Goal: Task Accomplishment & Management: Manage account settings

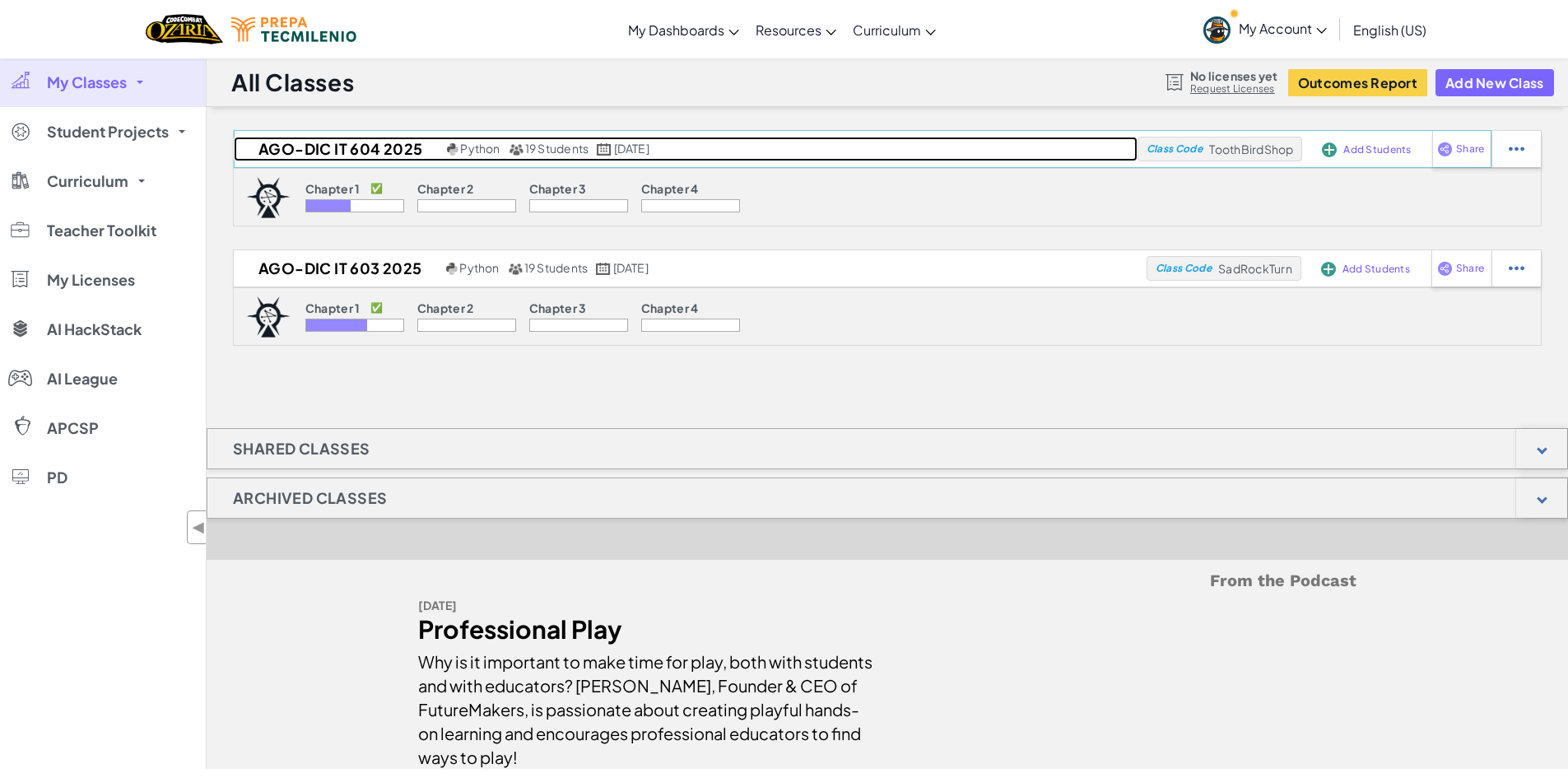
click at [350, 152] on h2 "Ago-Dic IT 604 2025" at bounding box center [338, 149] width 209 height 25
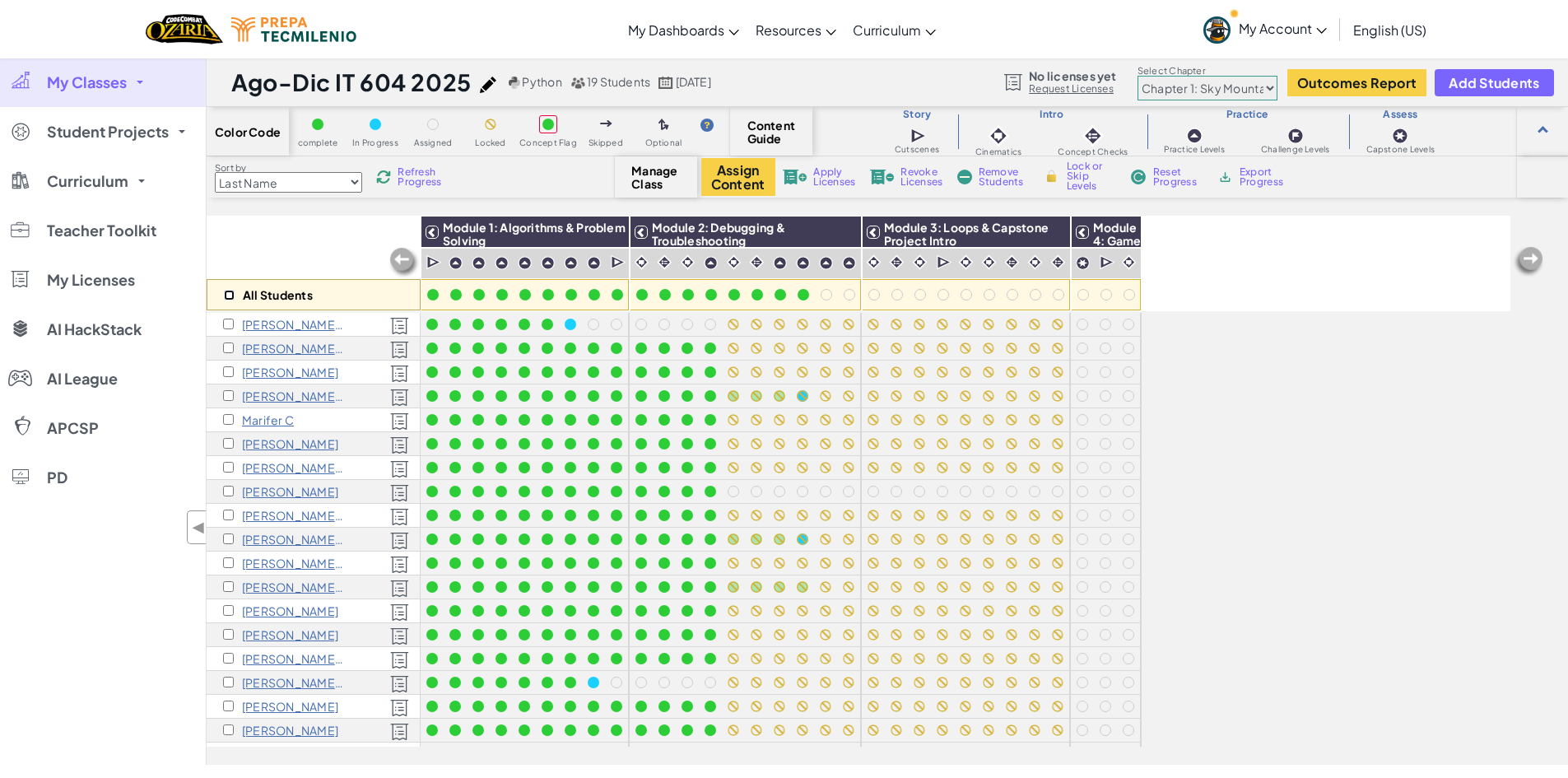
click at [228, 294] on input "checkbox" at bounding box center [229, 295] width 11 height 11
checkbox input "true"
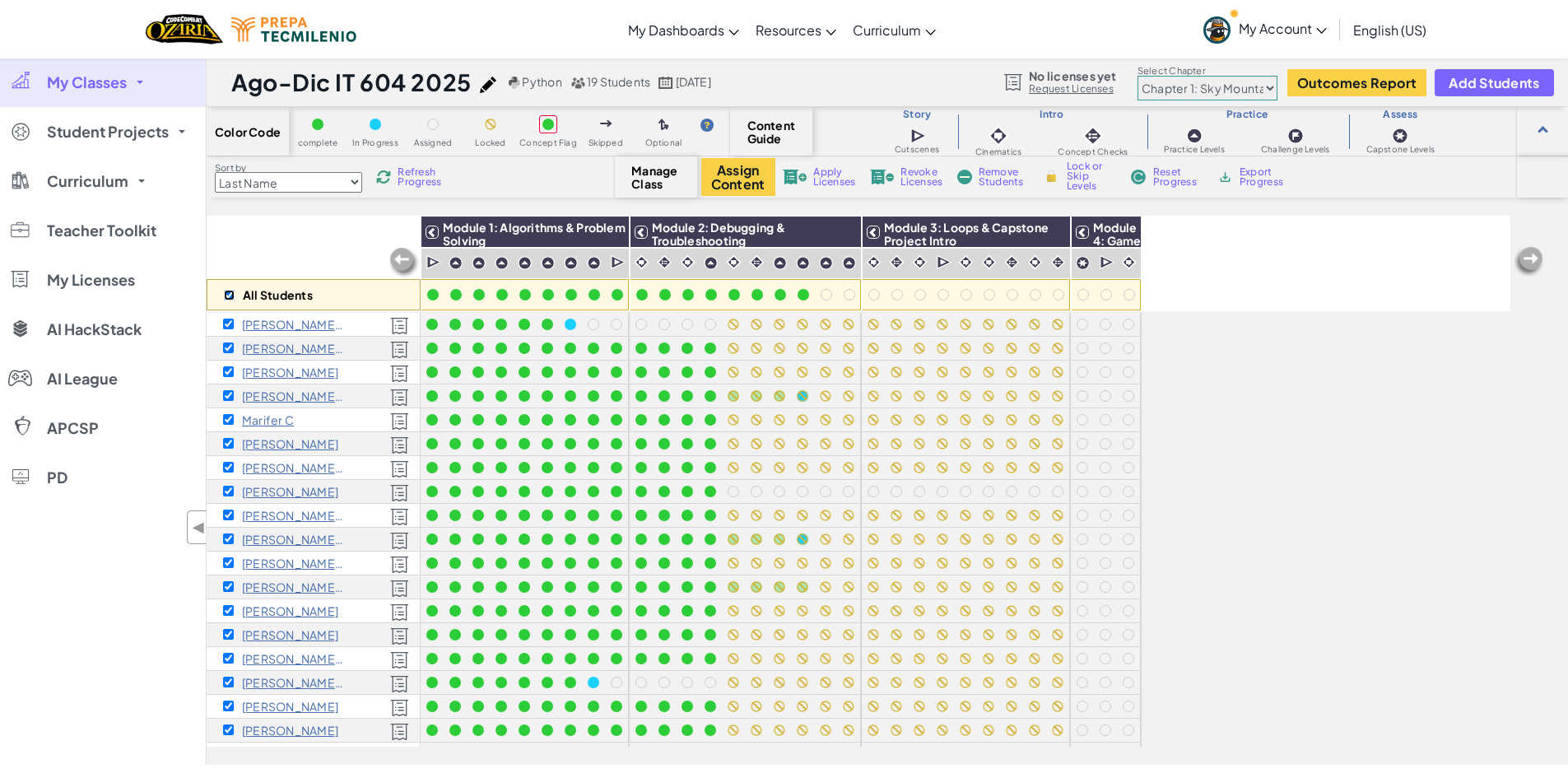
checkbox input "true"
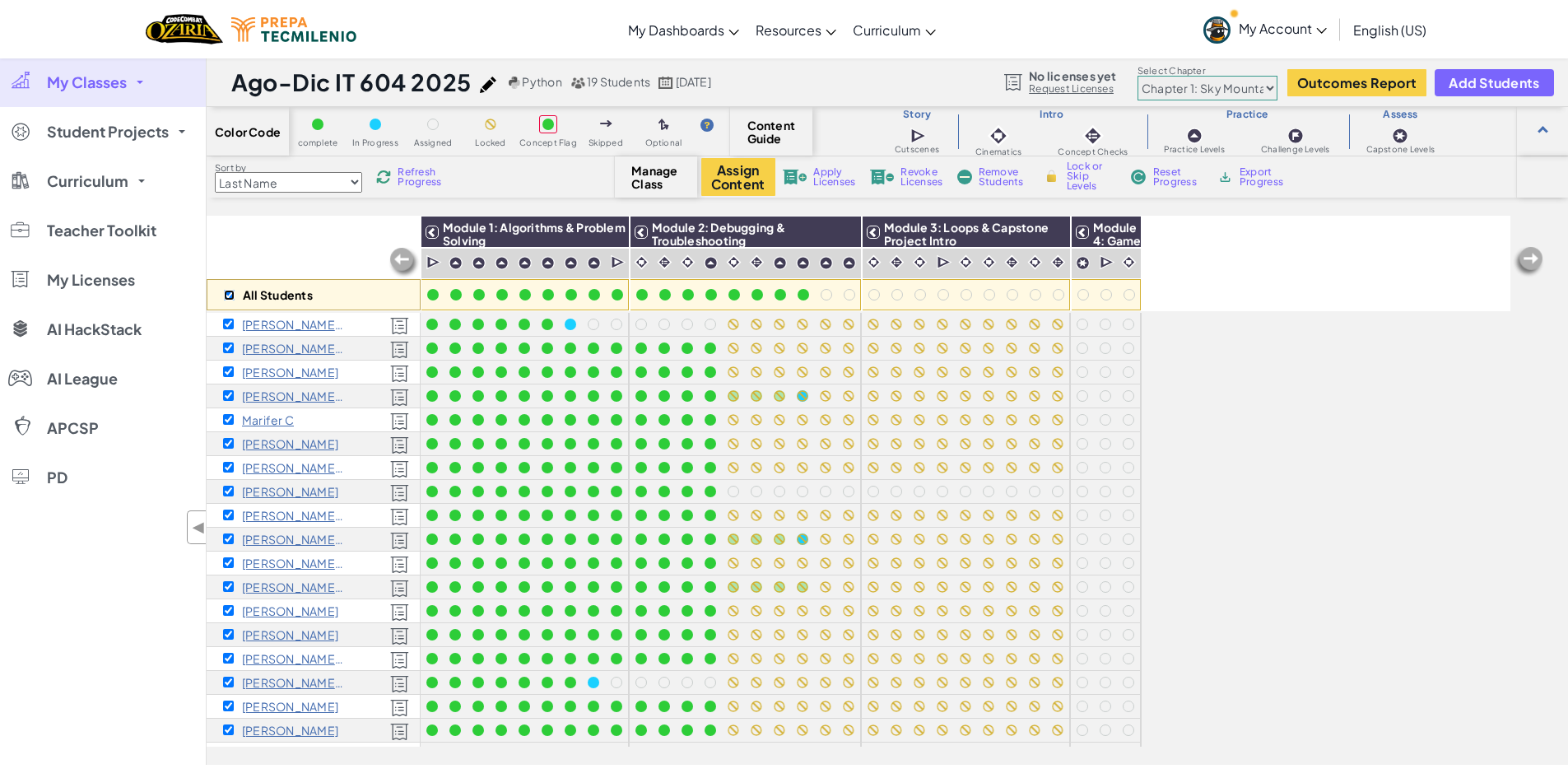
checkbox input "true"
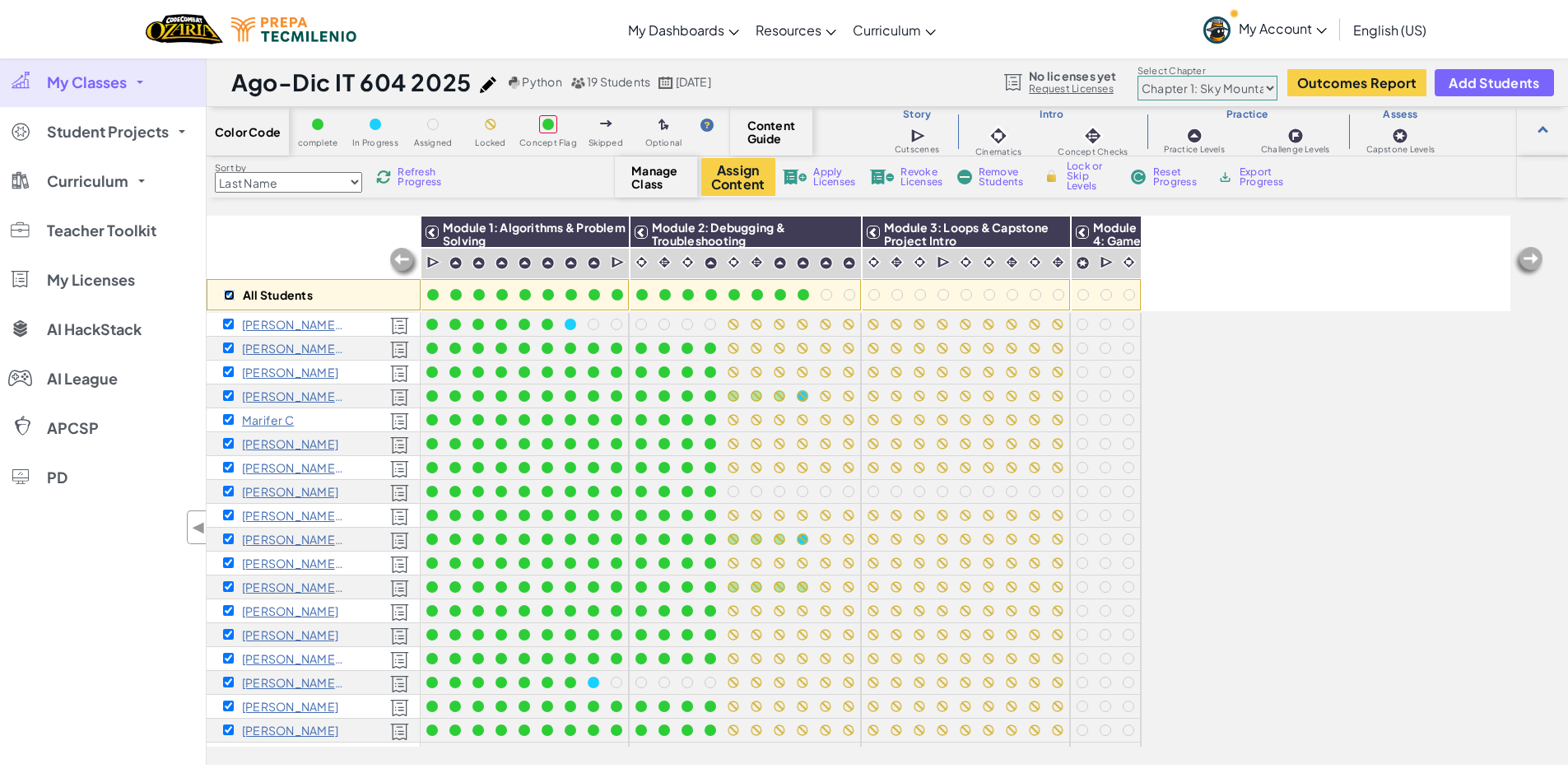
checkbox input "true"
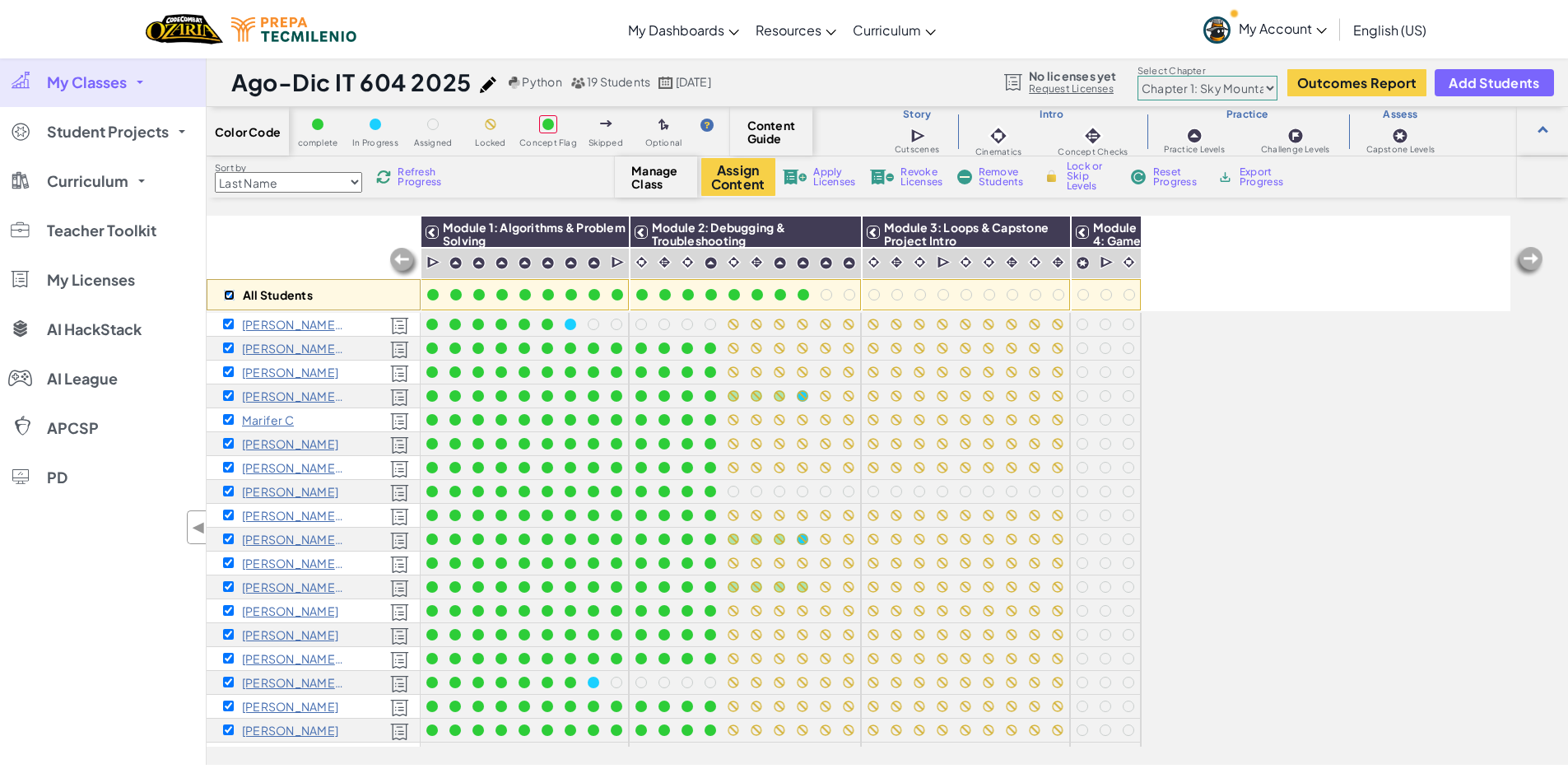
checkbox input "true"
click at [849, 237] on img at bounding box center [843, 233] width 29 height 25
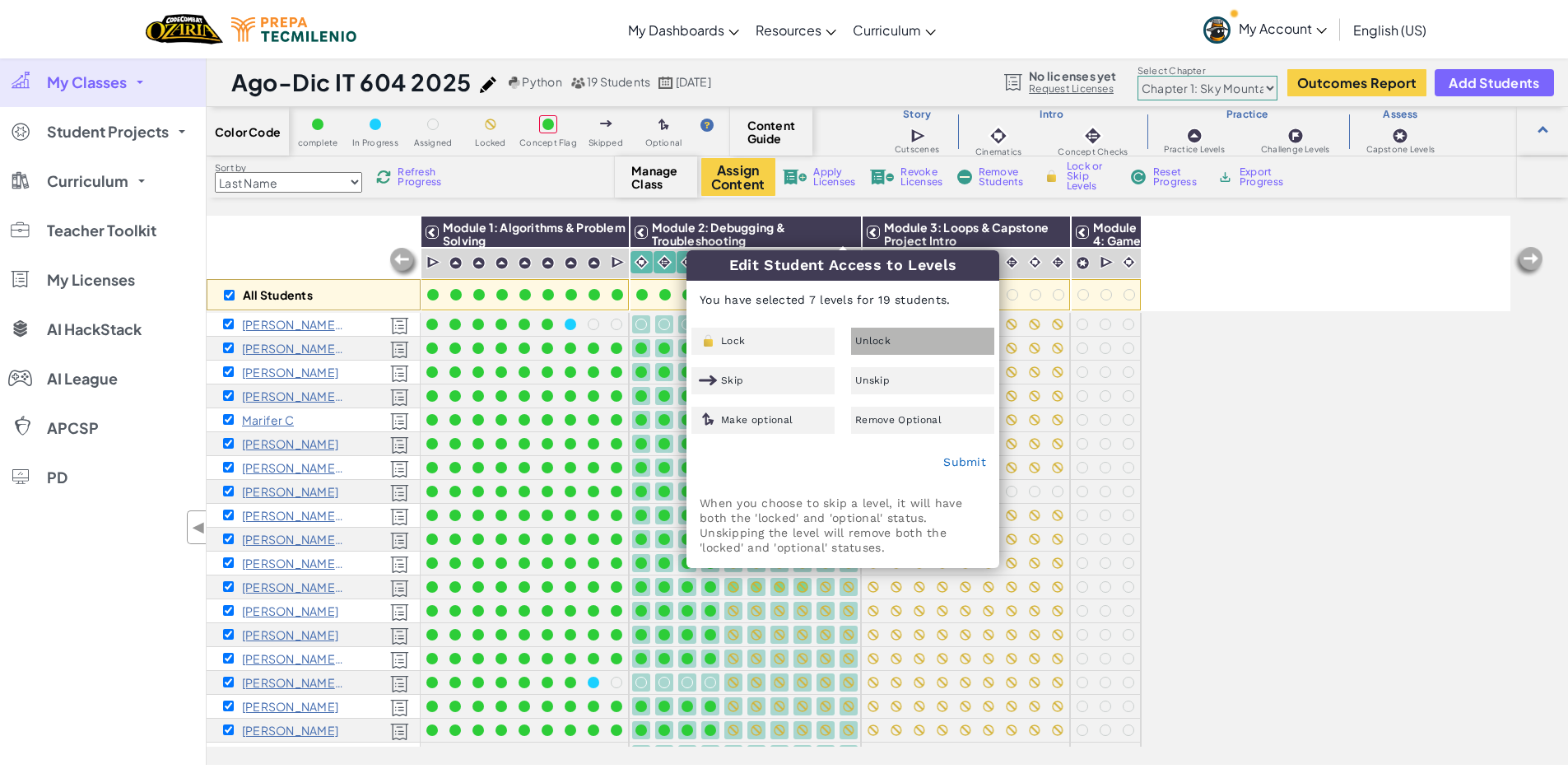
click at [869, 343] on span "Unlock" at bounding box center [873, 341] width 35 height 10
click at [970, 460] on link "Submit" at bounding box center [964, 462] width 43 height 13
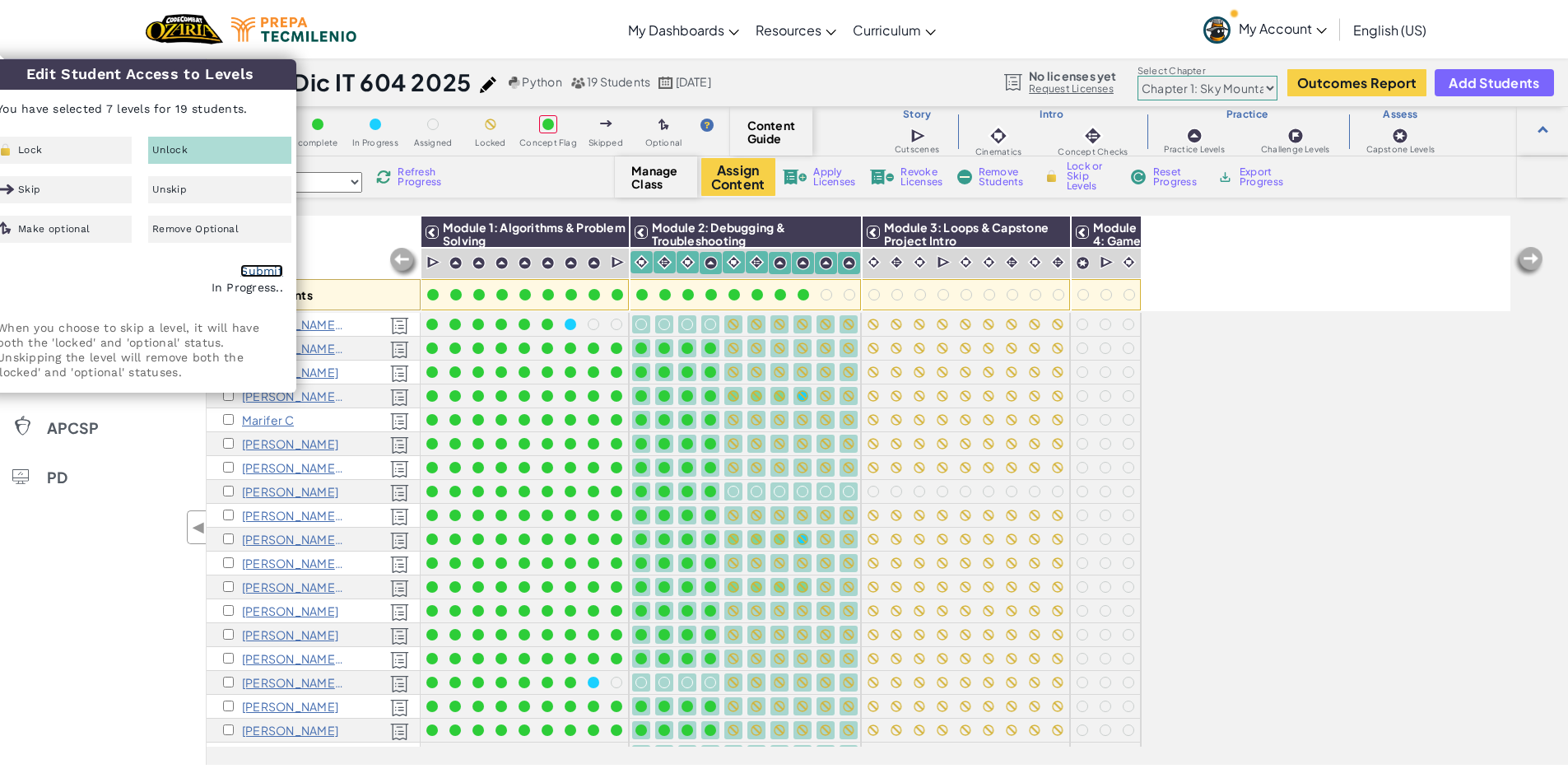
checkbox input "false"
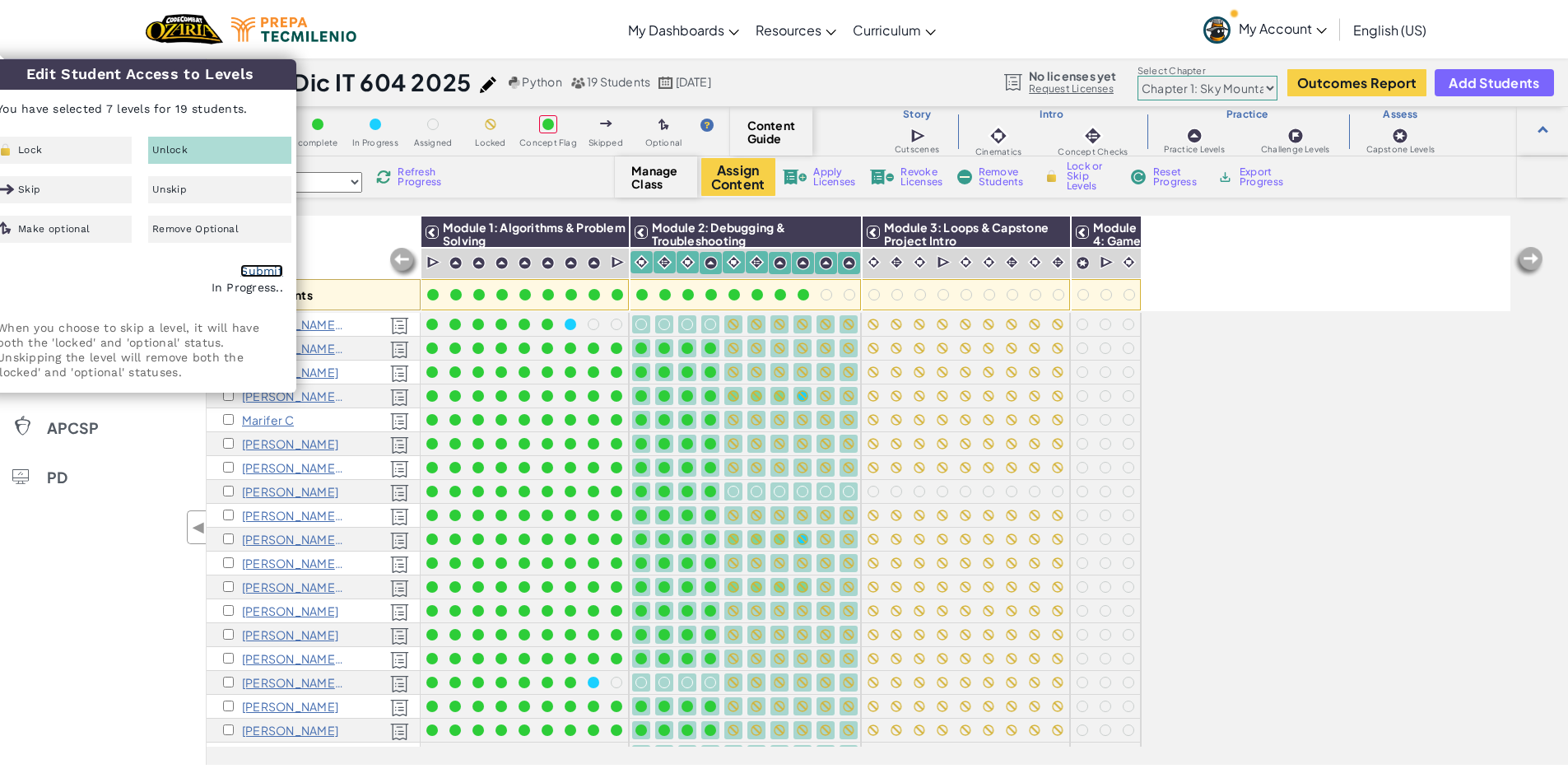
checkbox input "false"
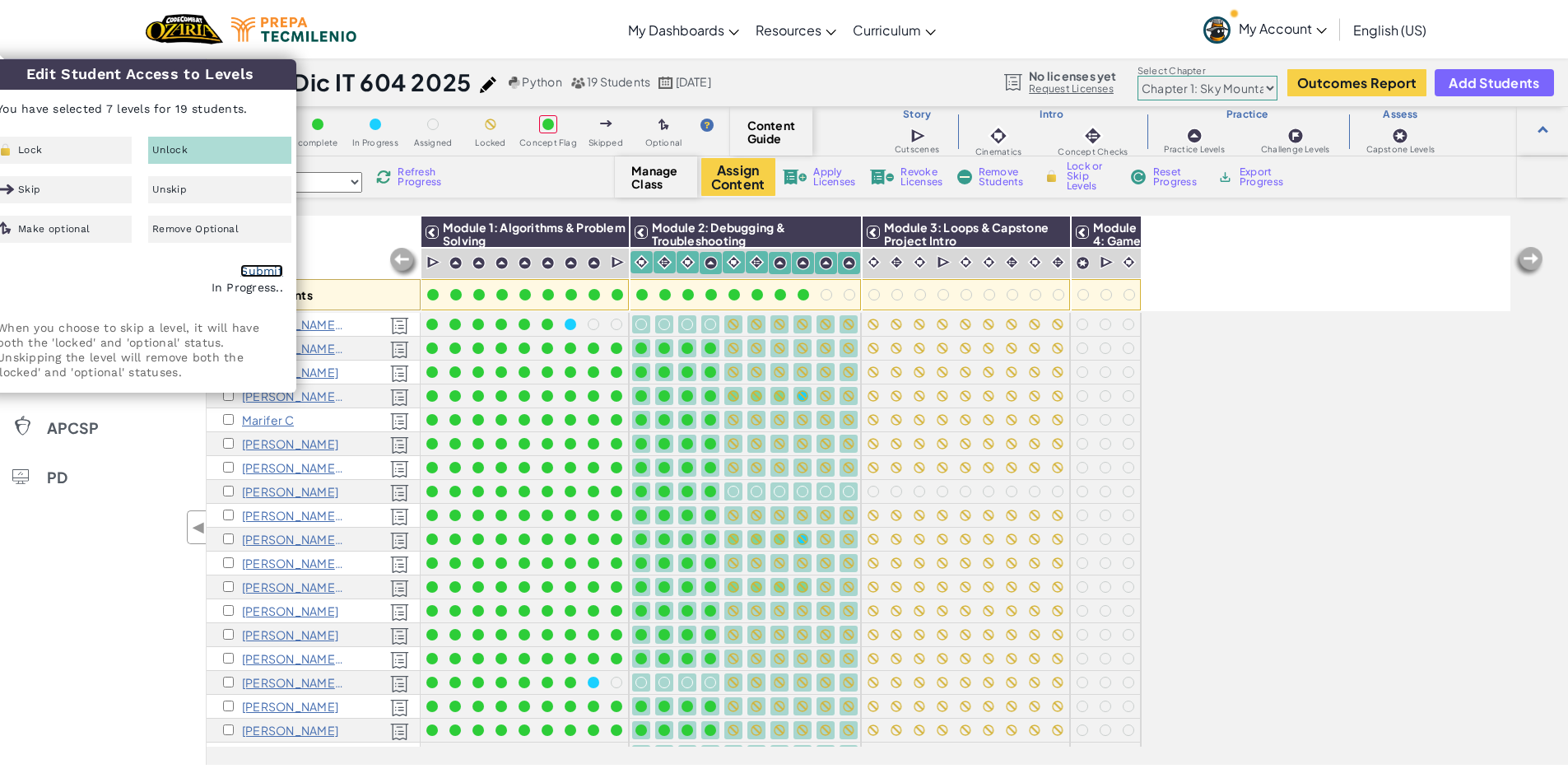
checkbox input "false"
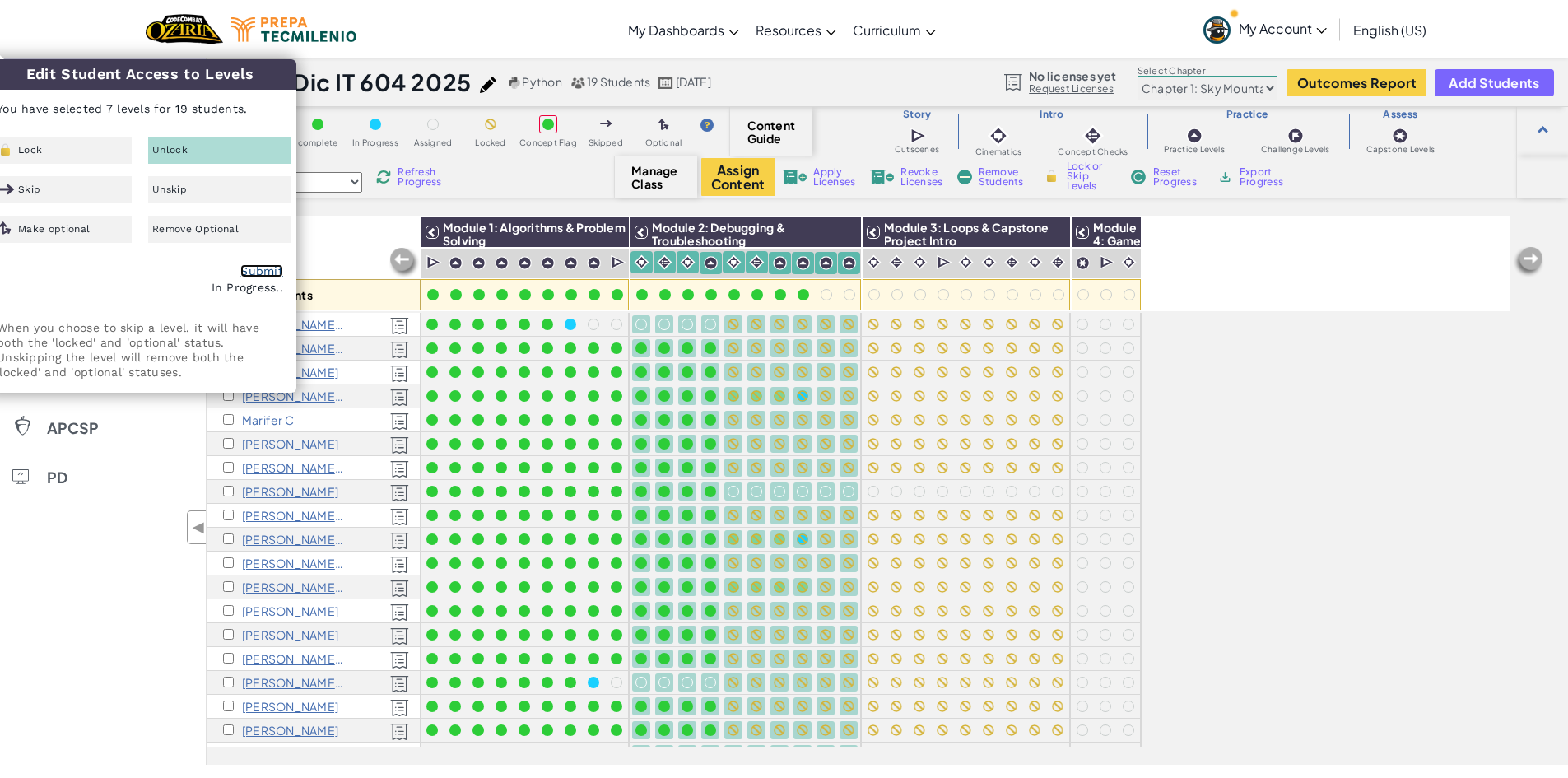
checkbox input "false"
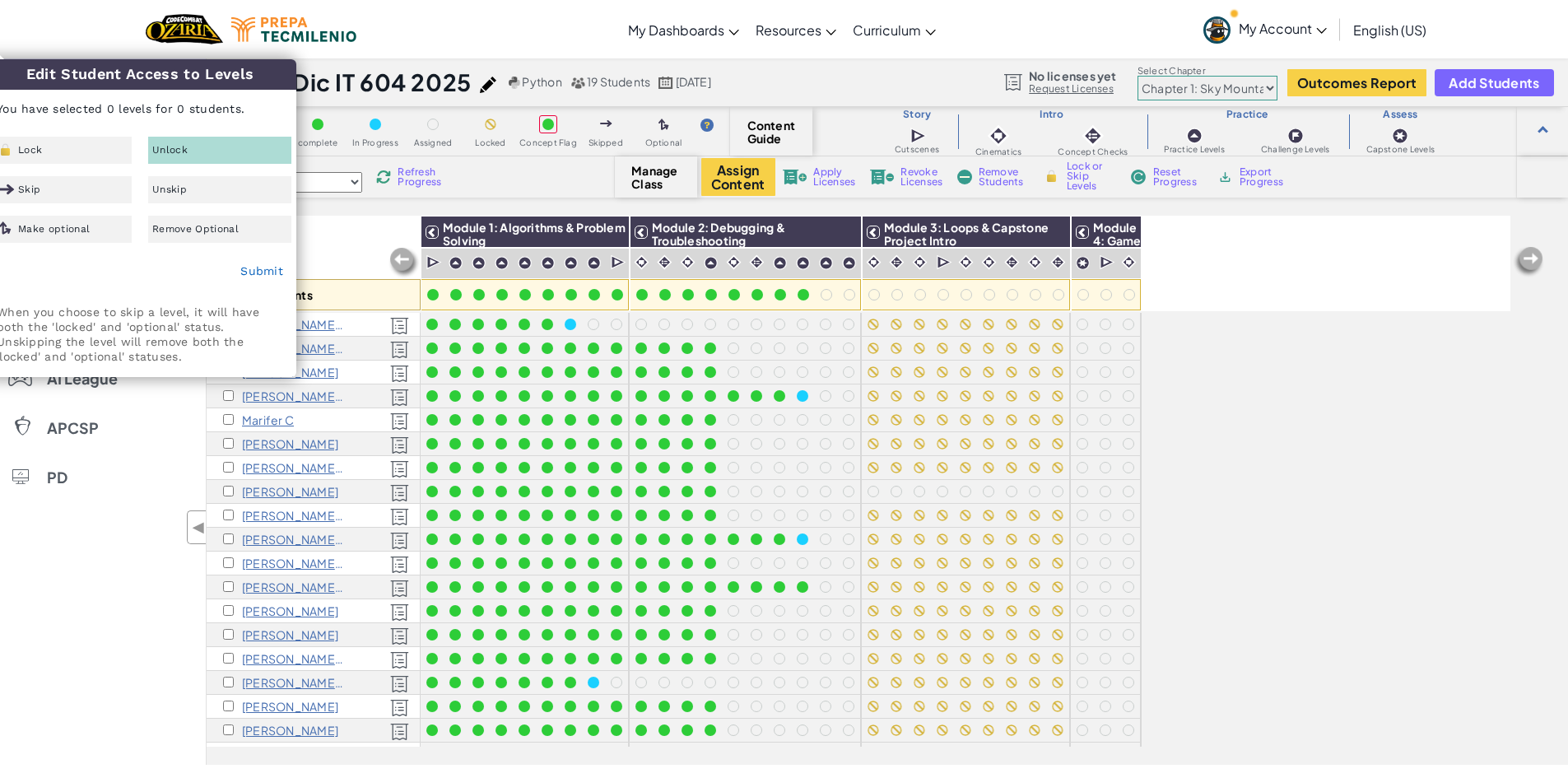
click at [341, 249] on div "All Students" at bounding box center [313, 264] width 214 height 96
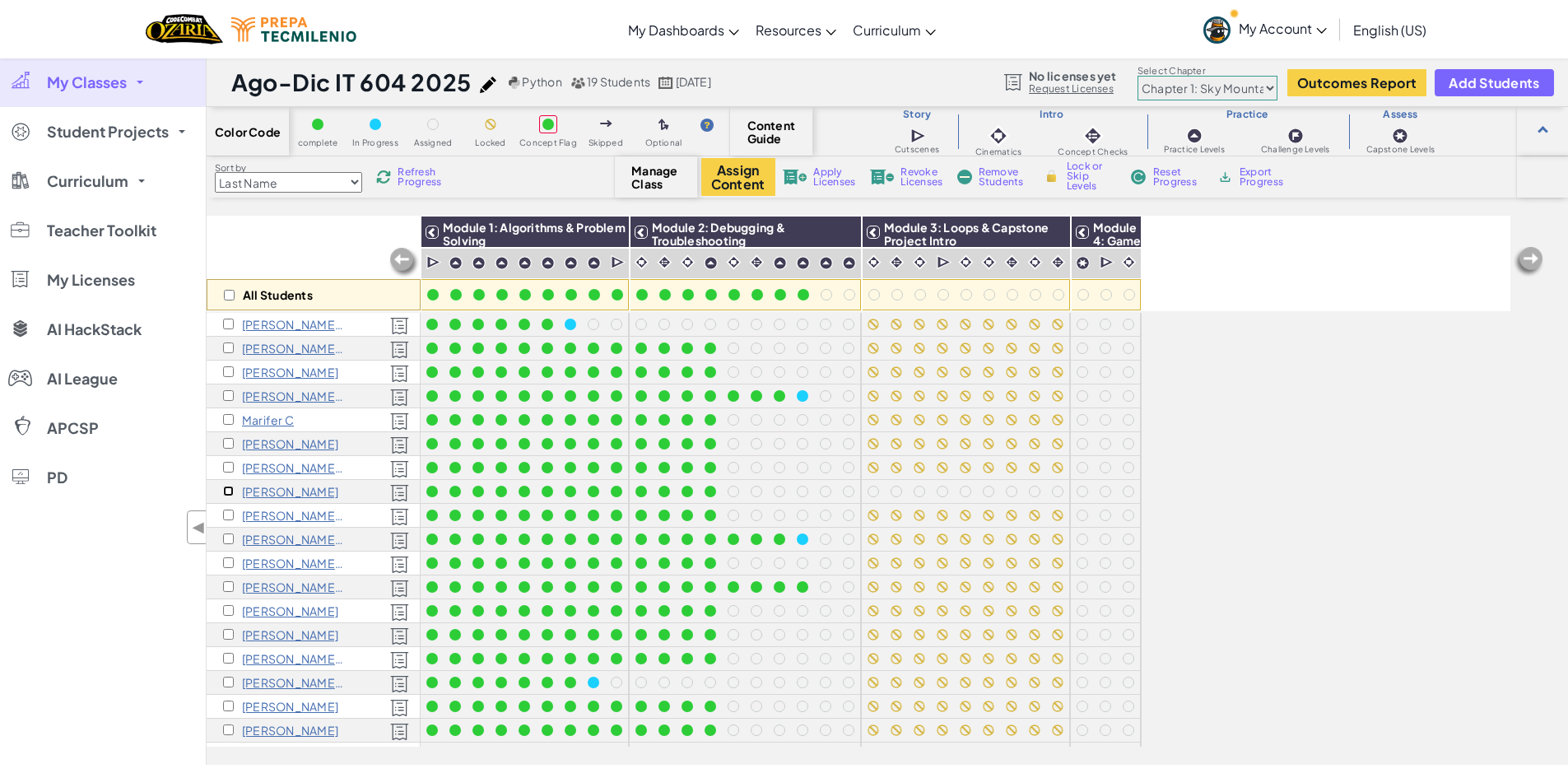
click at [228, 490] on input "checkbox" at bounding box center [228, 491] width 11 height 11
click at [1056, 229] on img at bounding box center [1052, 233] width 29 height 25
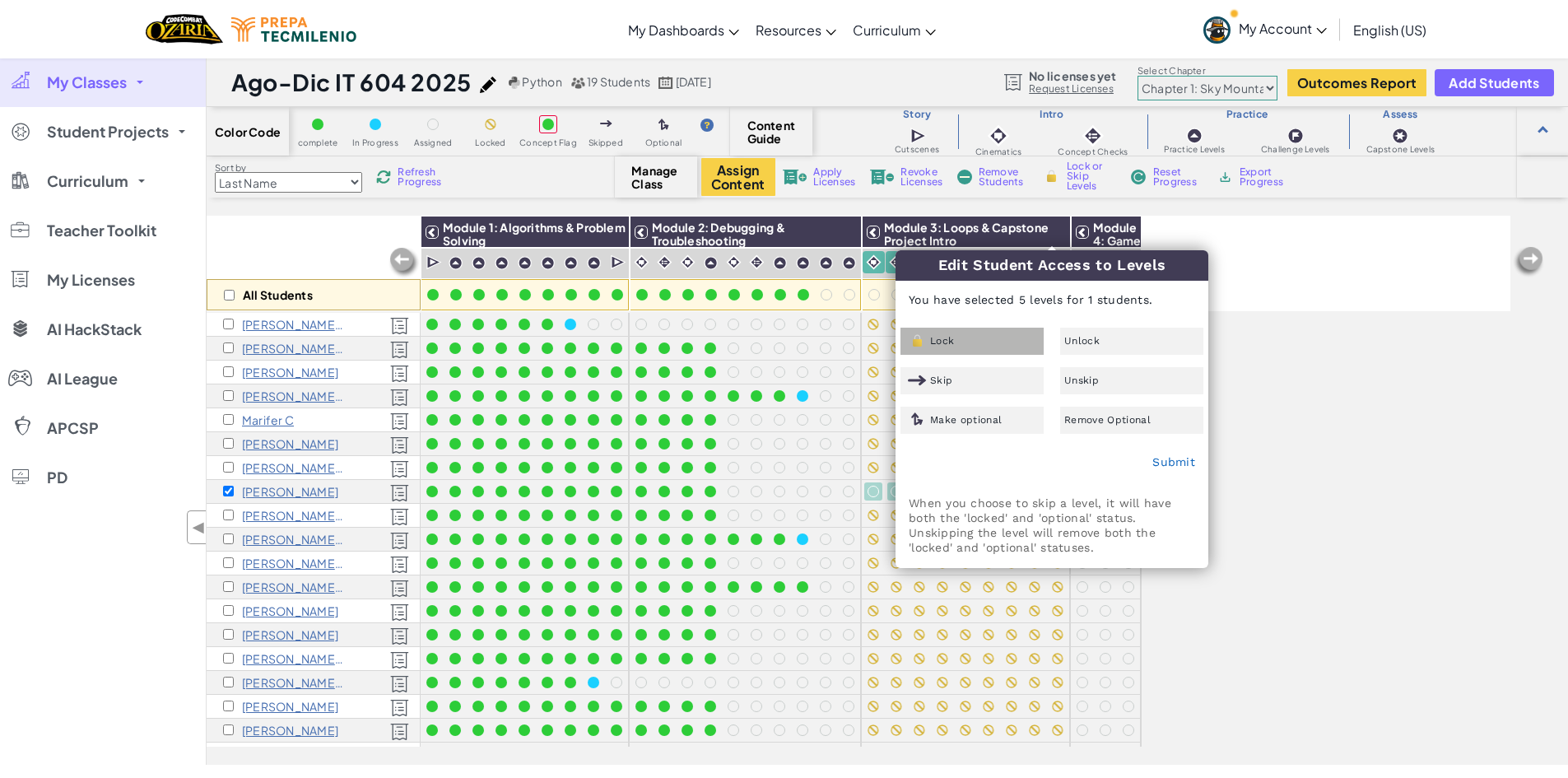
click at [934, 349] on div "Lock" at bounding box center [972, 341] width 143 height 28
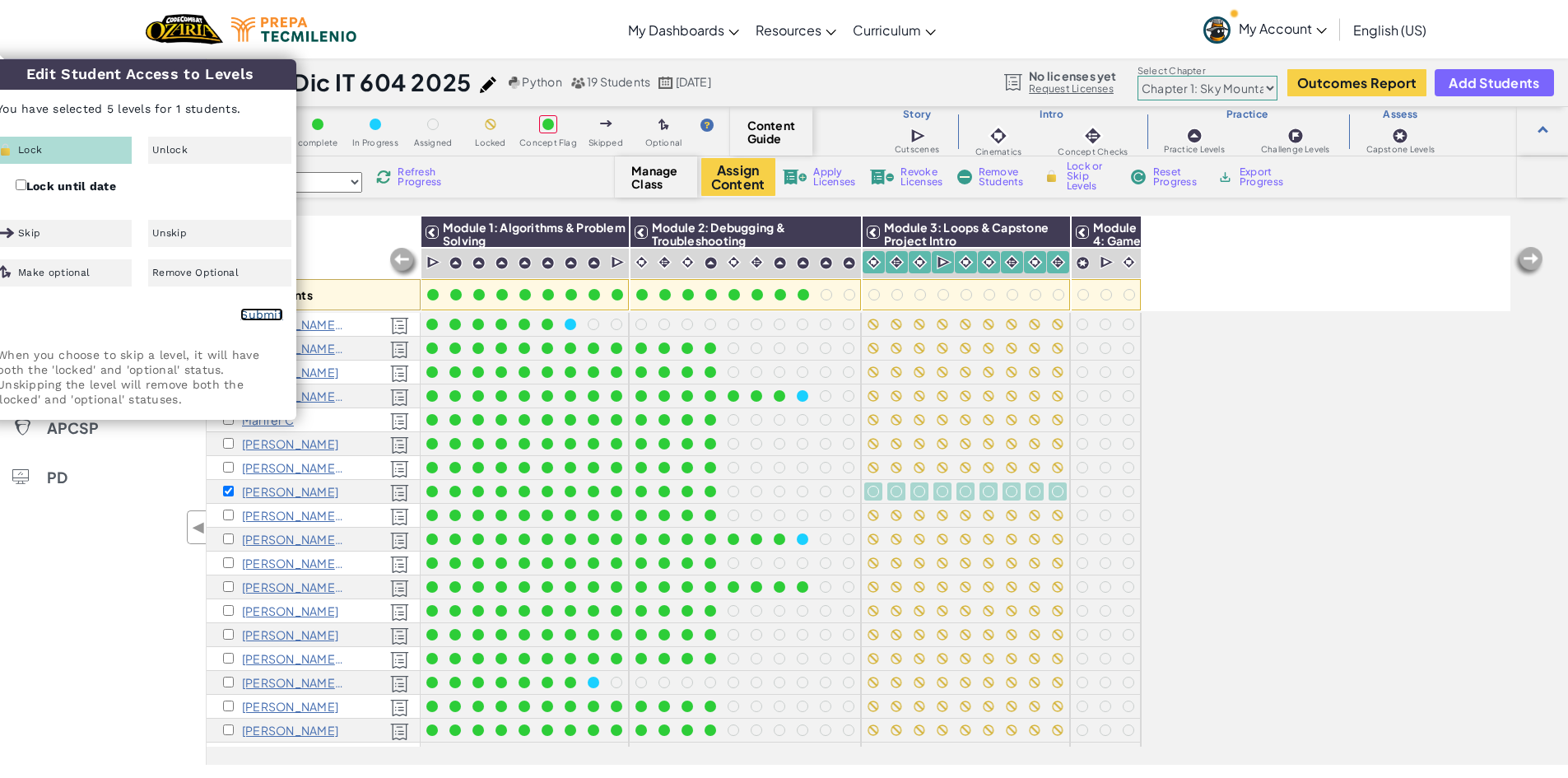
click at [274, 309] on link "Submit" at bounding box center [261, 314] width 43 height 13
checkbox input "false"
click at [1360, 498] on div "All Students Module 1: Algorithms & Problem Solving Module 2: Debugging & Troub…" at bounding box center [859, 399] width 1304 height 695
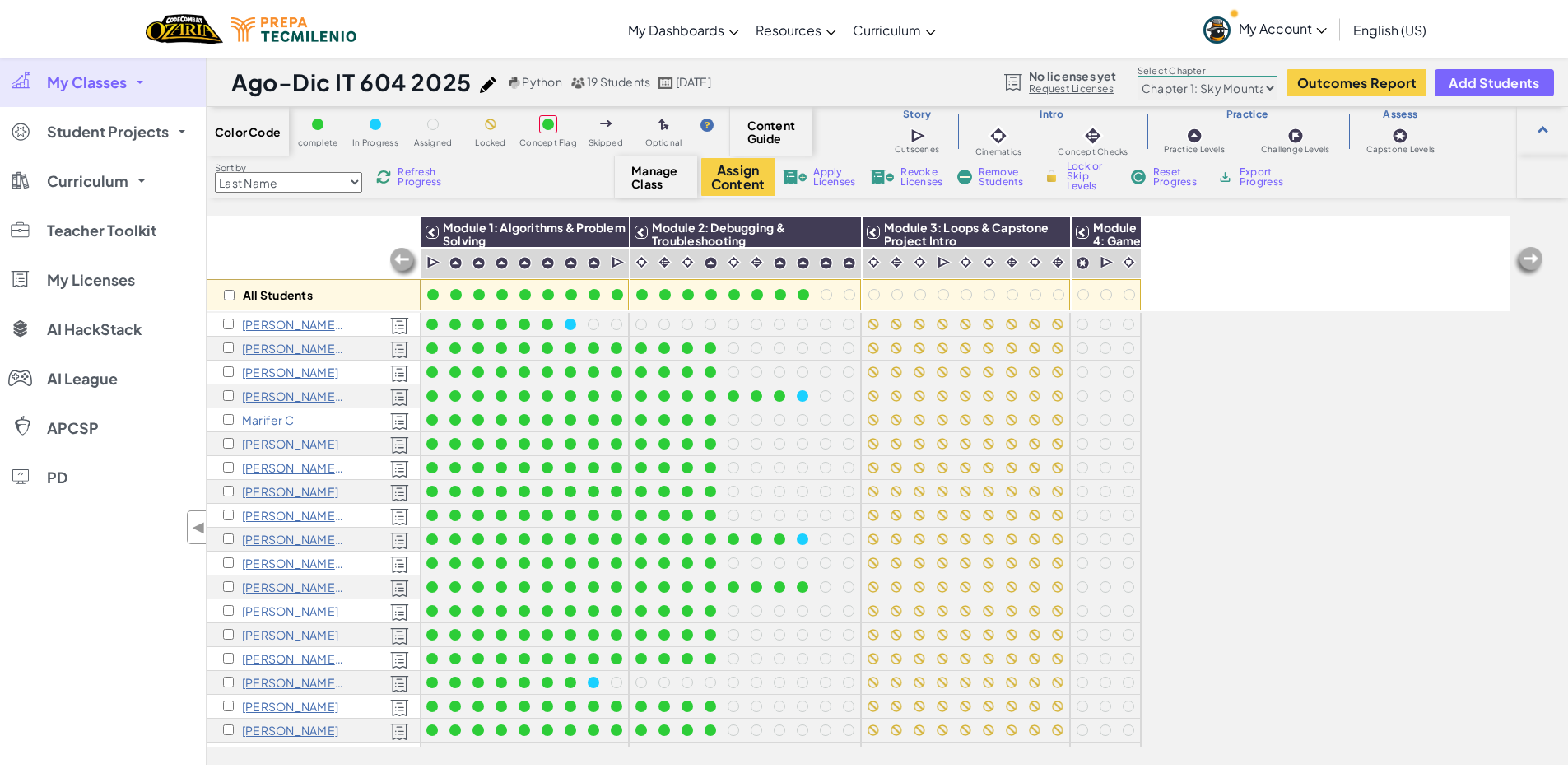
click at [1382, 33] on span "English (US)" at bounding box center [1390, 30] width 73 height 18
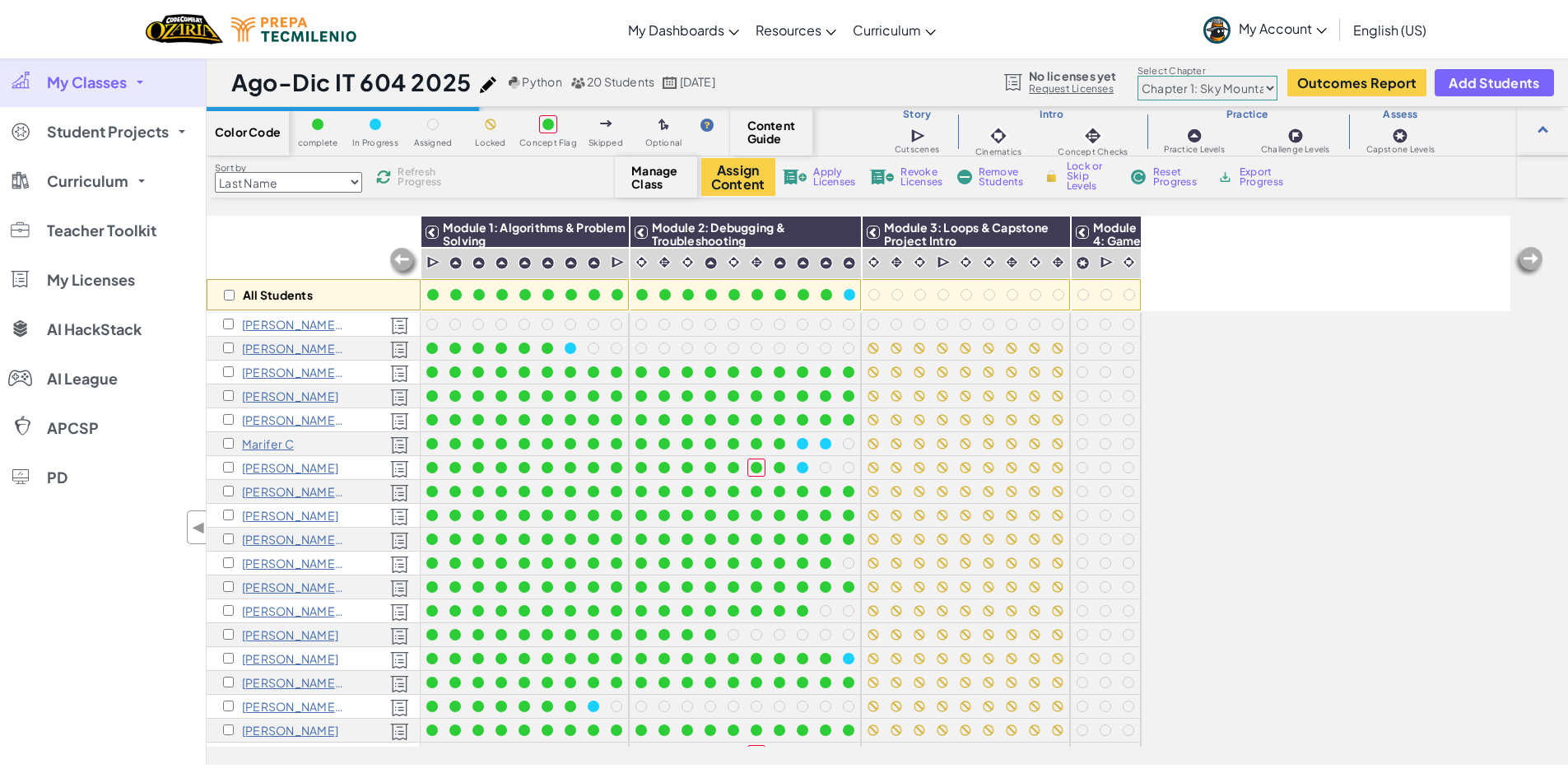
scroll to position [81, 0]
